Goal: Communication & Community: Answer question/provide support

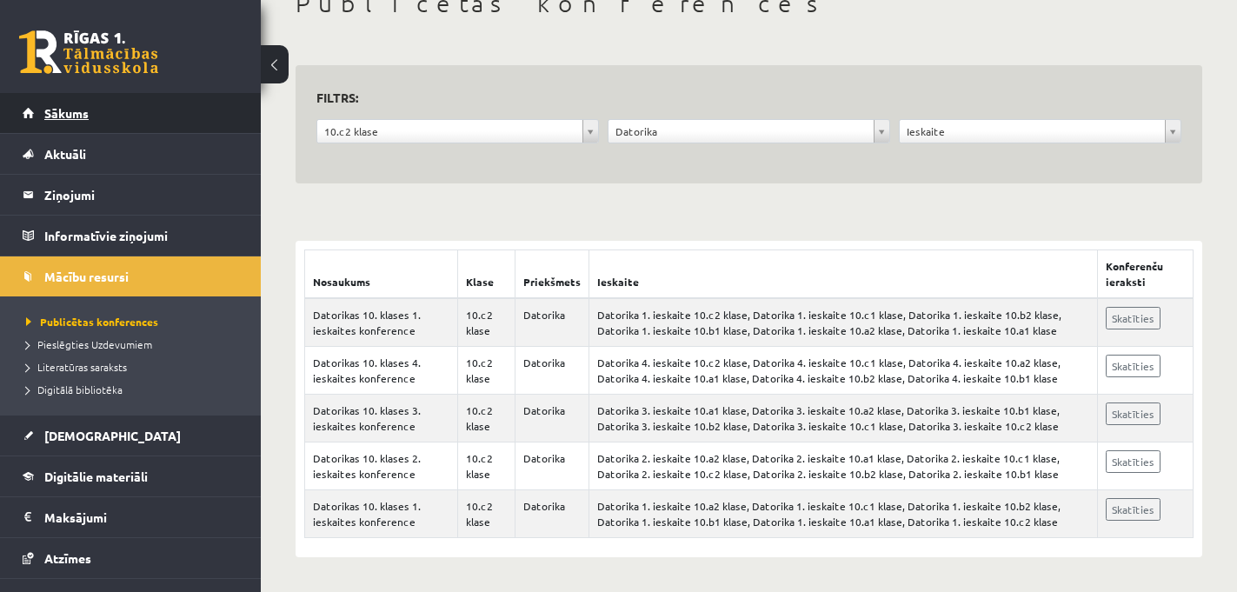
scroll to position [113, 0]
click at [116, 123] on link "Sākums" at bounding box center [131, 113] width 216 height 40
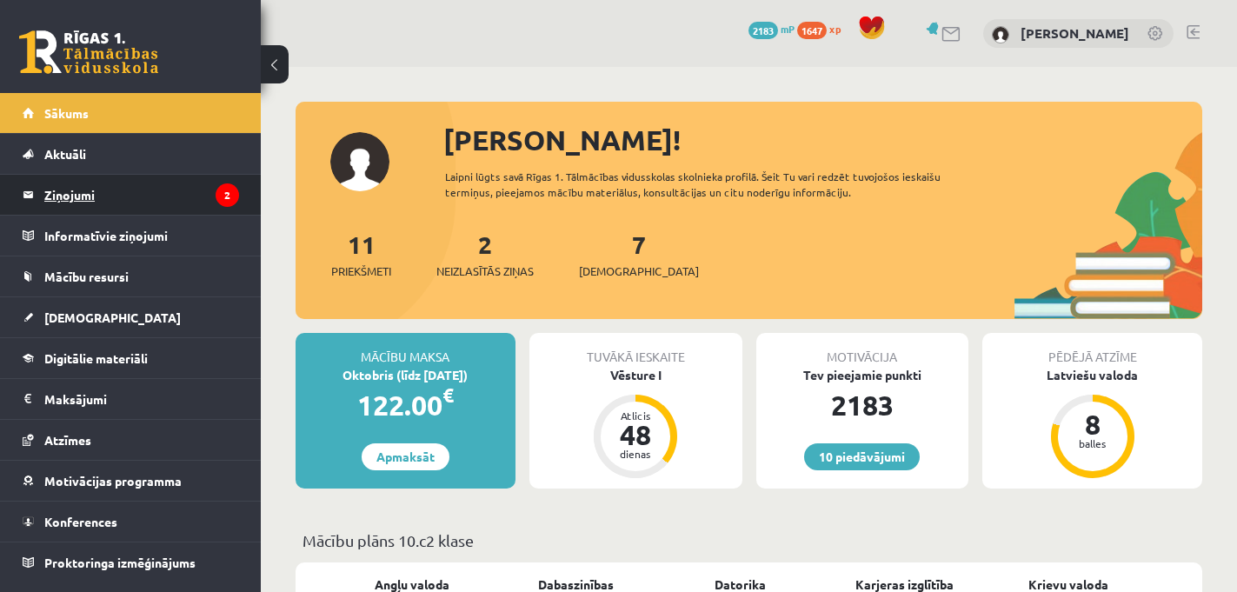
click at [127, 198] on legend "Ziņojumi 2" at bounding box center [141, 195] width 195 height 40
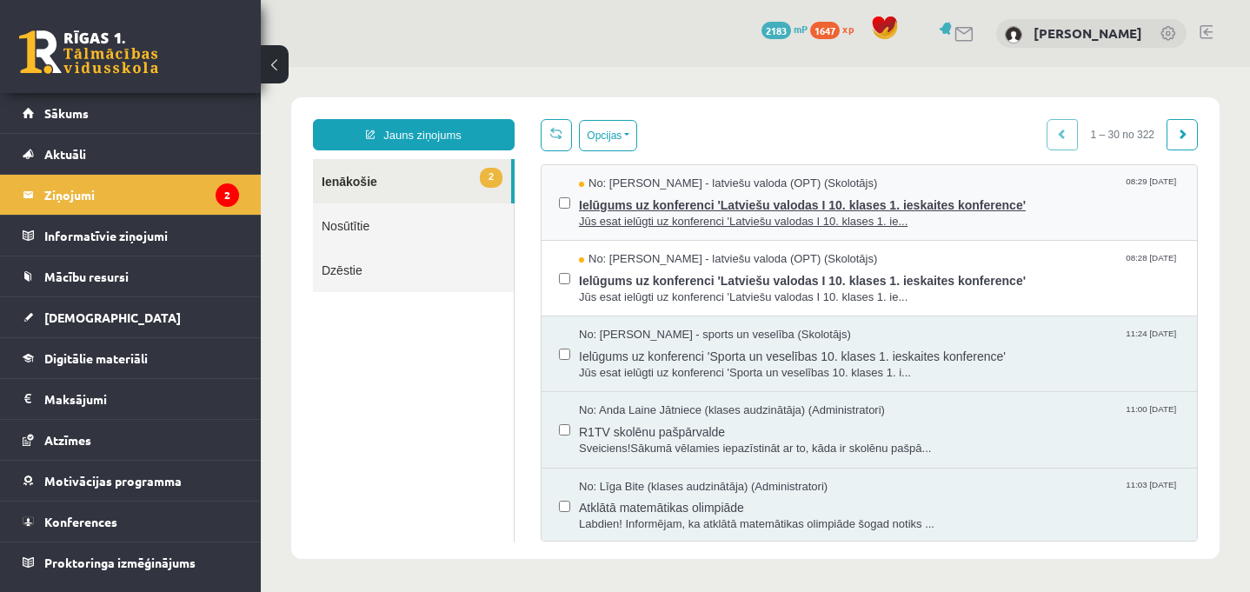
click at [700, 217] on span "Jūs esat ielūgti uz konferenci 'Latviešu valodas I 10. klases 1. ie..." at bounding box center [879, 222] width 601 height 17
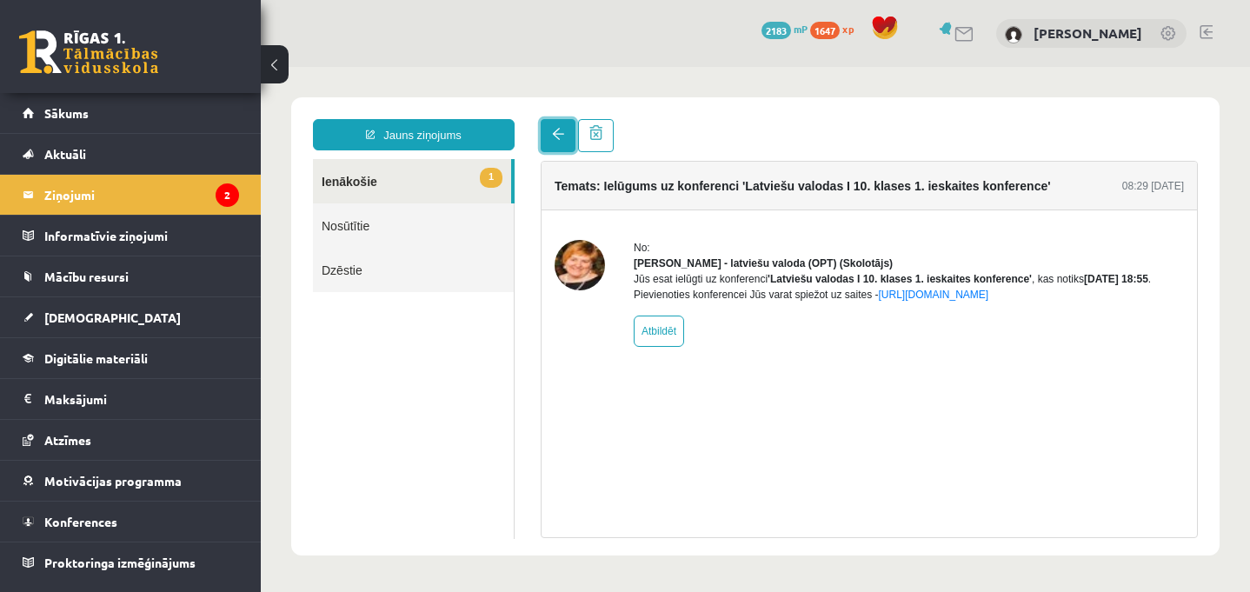
click at [559, 130] on span at bounding box center [558, 134] width 12 height 12
click at [557, 136] on span at bounding box center [558, 134] width 12 height 12
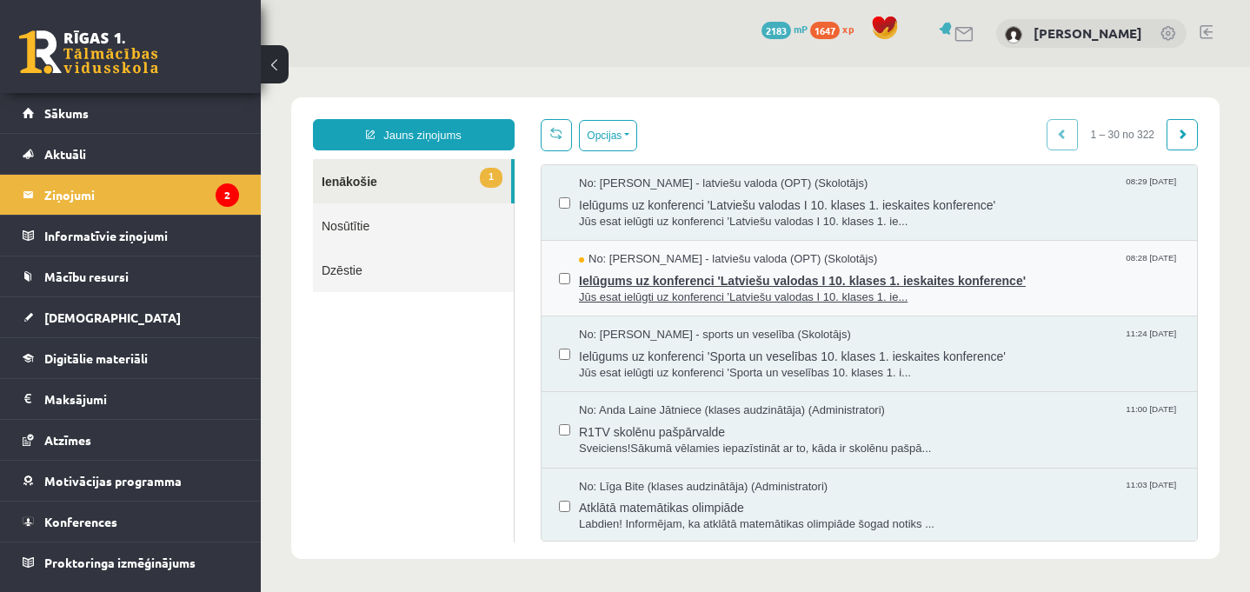
click at [646, 289] on span "Jūs esat ielūgti uz konferenci 'Latviešu valodas I 10. klases 1. ie..." at bounding box center [879, 297] width 601 height 17
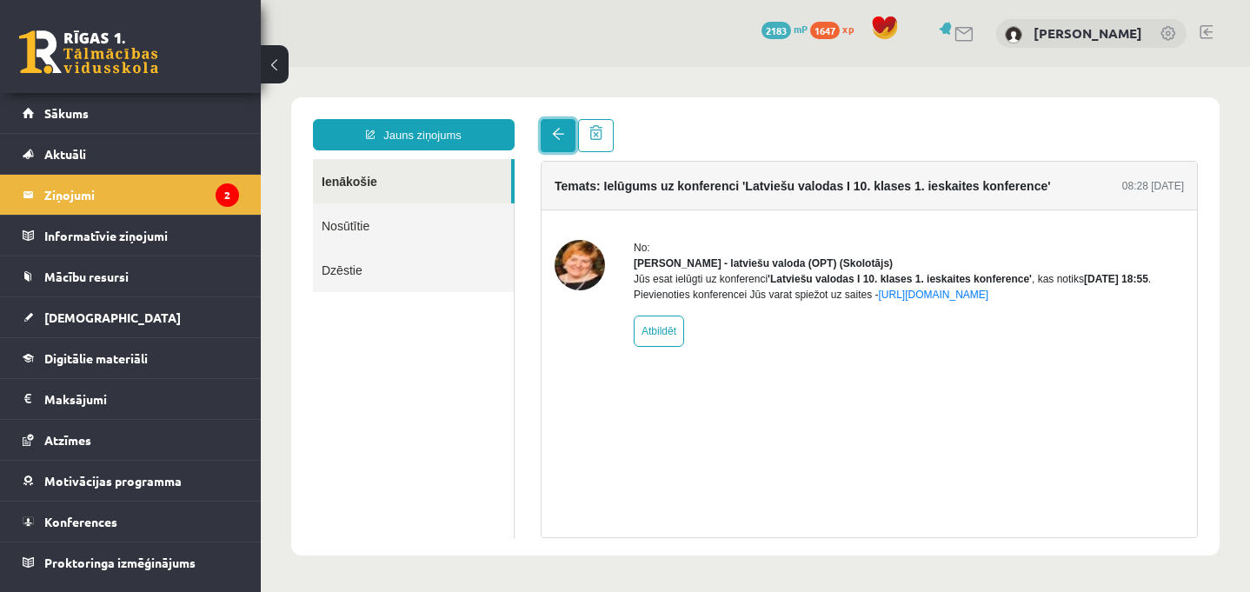
click at [556, 142] on link at bounding box center [558, 135] width 35 height 33
click at [555, 127] on link at bounding box center [558, 135] width 35 height 33
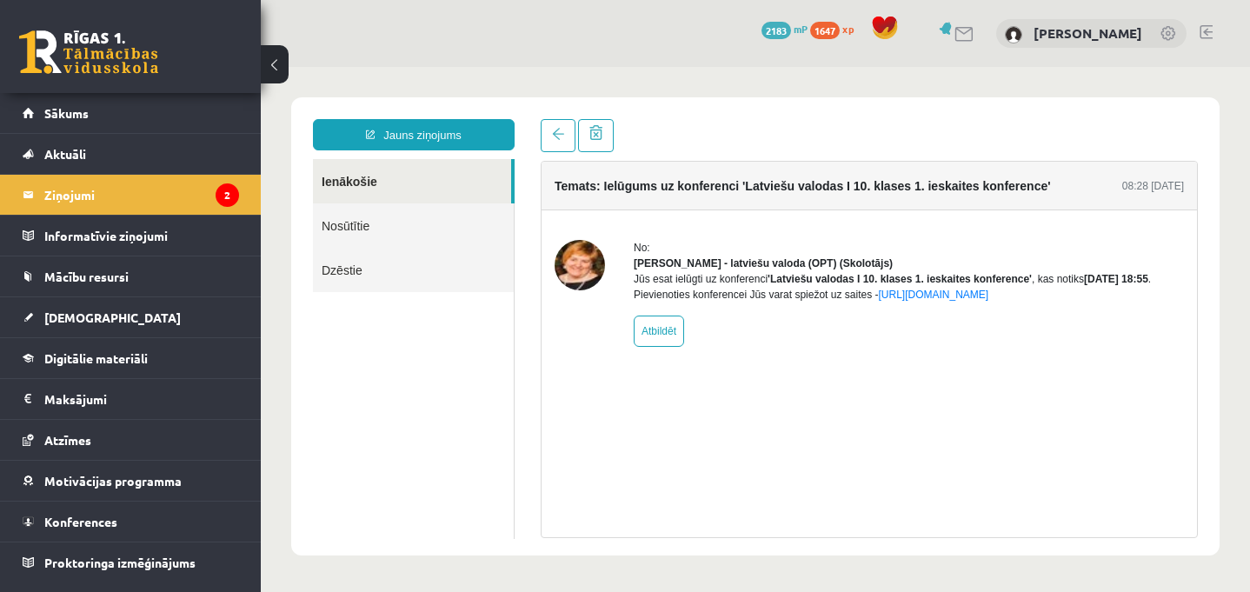
click at [396, 175] on link "Ienākošie" at bounding box center [412, 181] width 198 height 44
click at [156, 112] on link "Sākums" at bounding box center [131, 113] width 216 height 40
